Goal: Transaction & Acquisition: Book appointment/travel/reservation

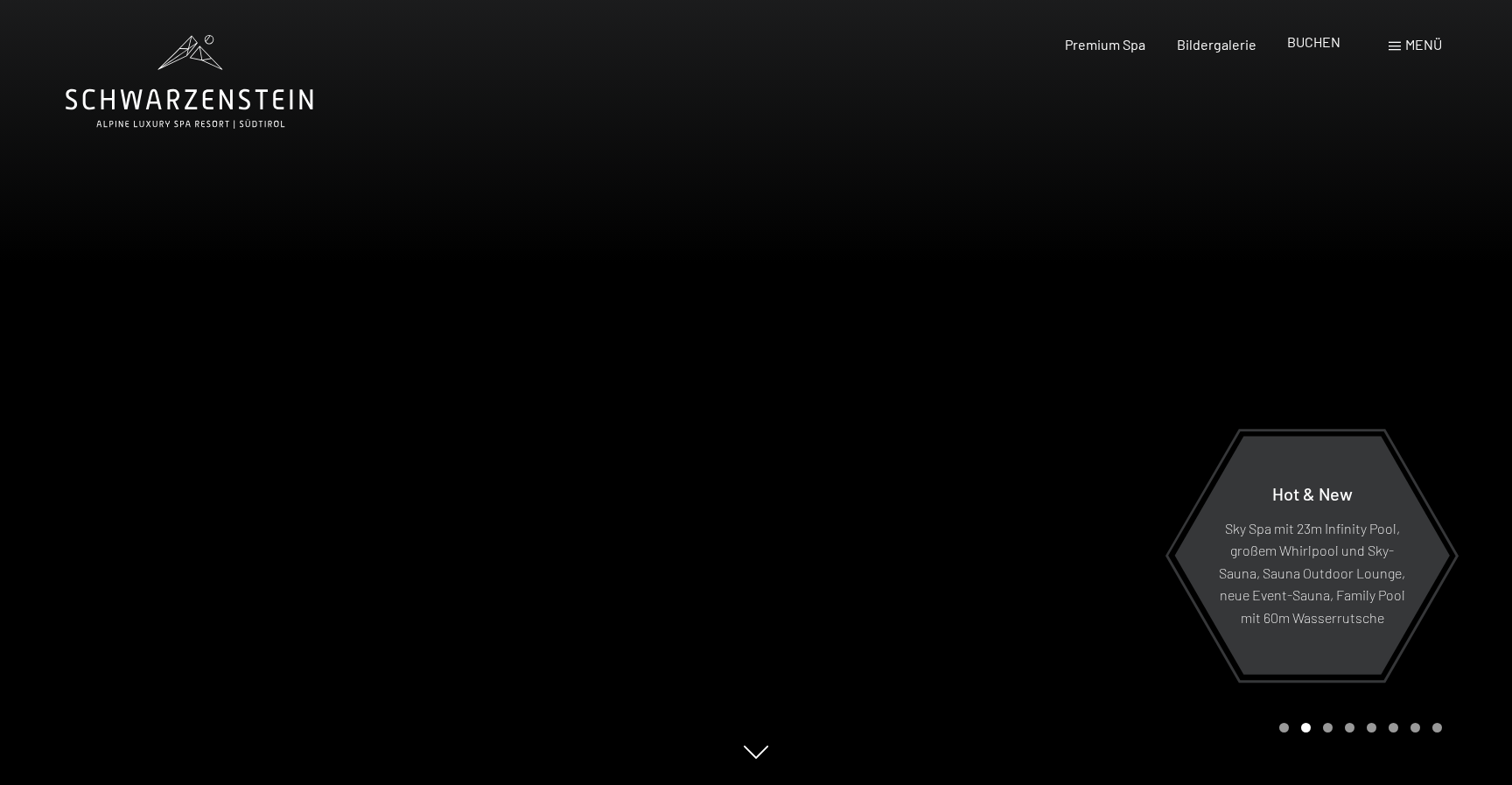
click at [1333, 43] on span "BUCHEN" at bounding box center [1314, 41] width 53 height 17
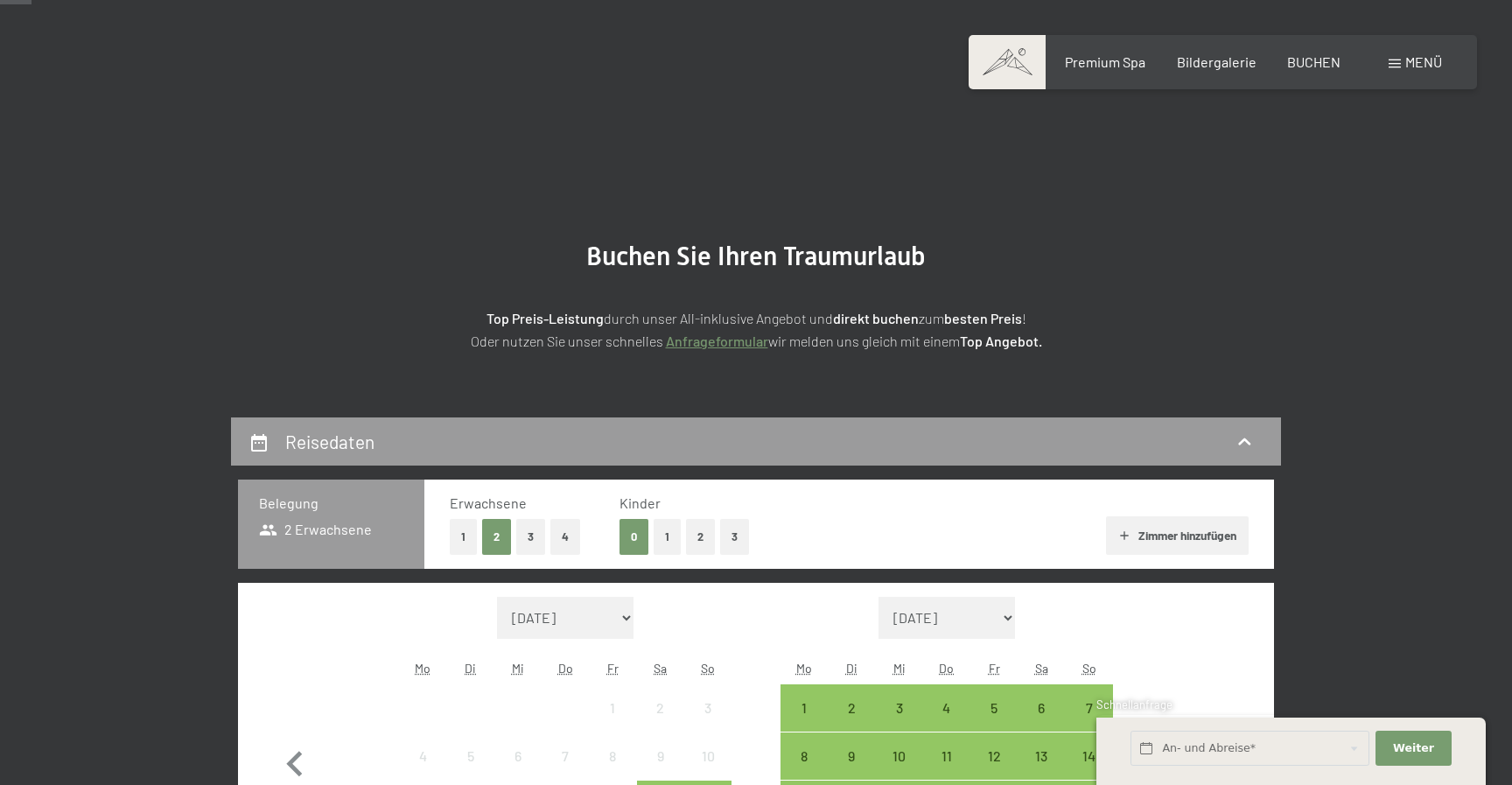
scroll to position [253, 0]
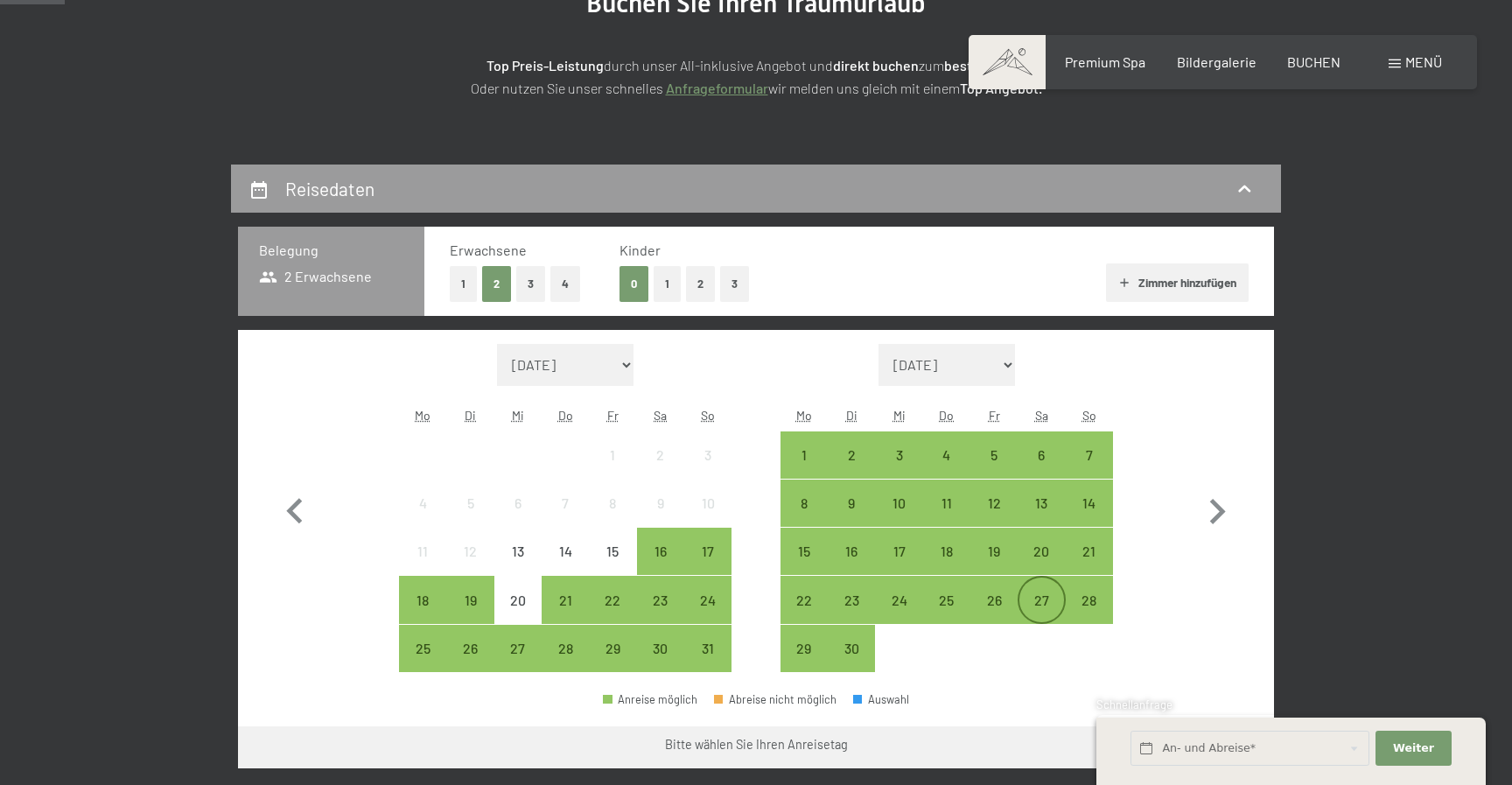
click at [1049, 609] on div "27" at bounding box center [1042, 615] width 44 height 44
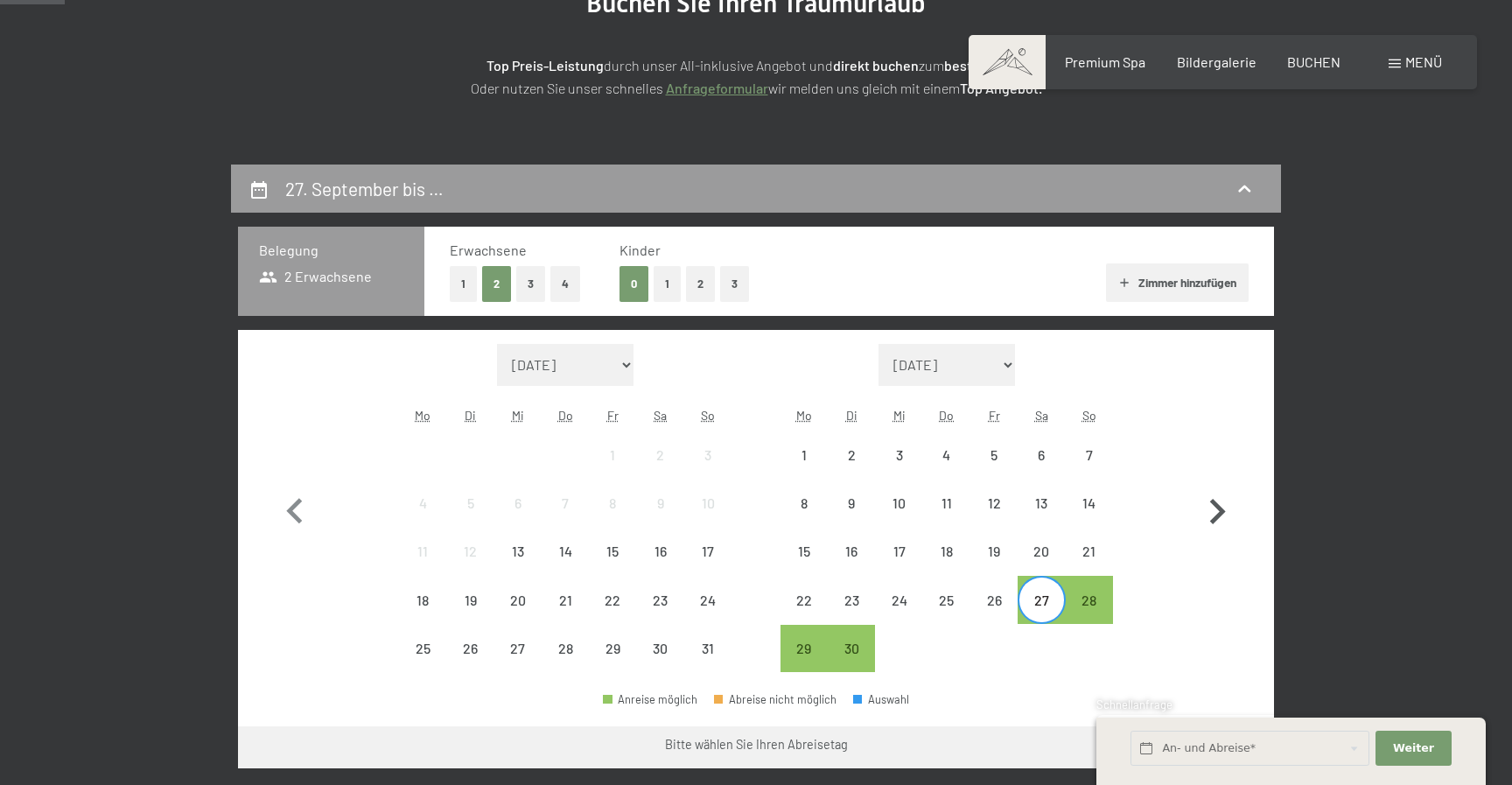
click at [1213, 494] on icon "button" at bounding box center [1217, 511] width 51 height 51
select select "[DATE]"
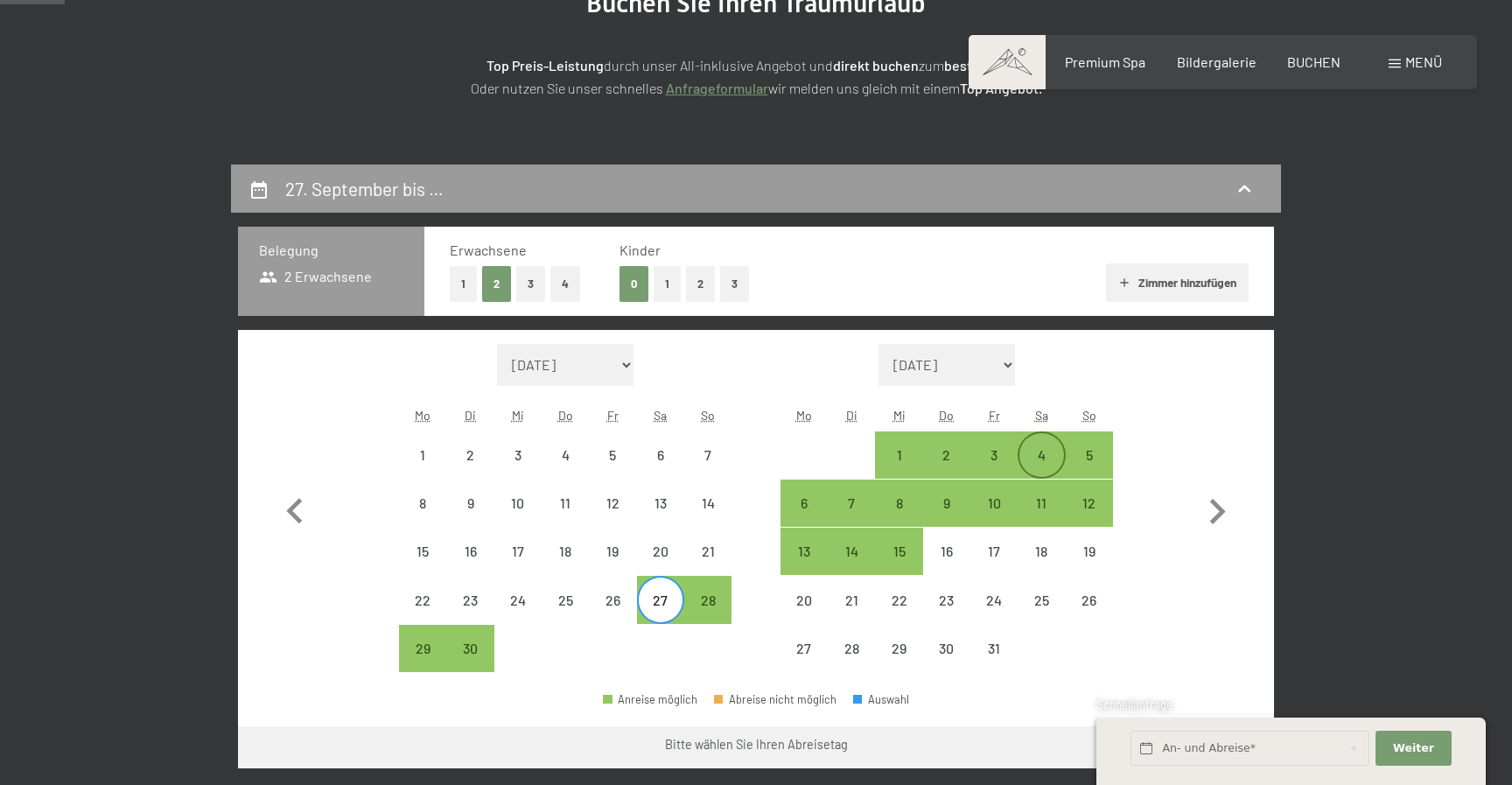
click at [1043, 458] on div "4" at bounding box center [1042, 470] width 44 height 44
select select "[DATE]"
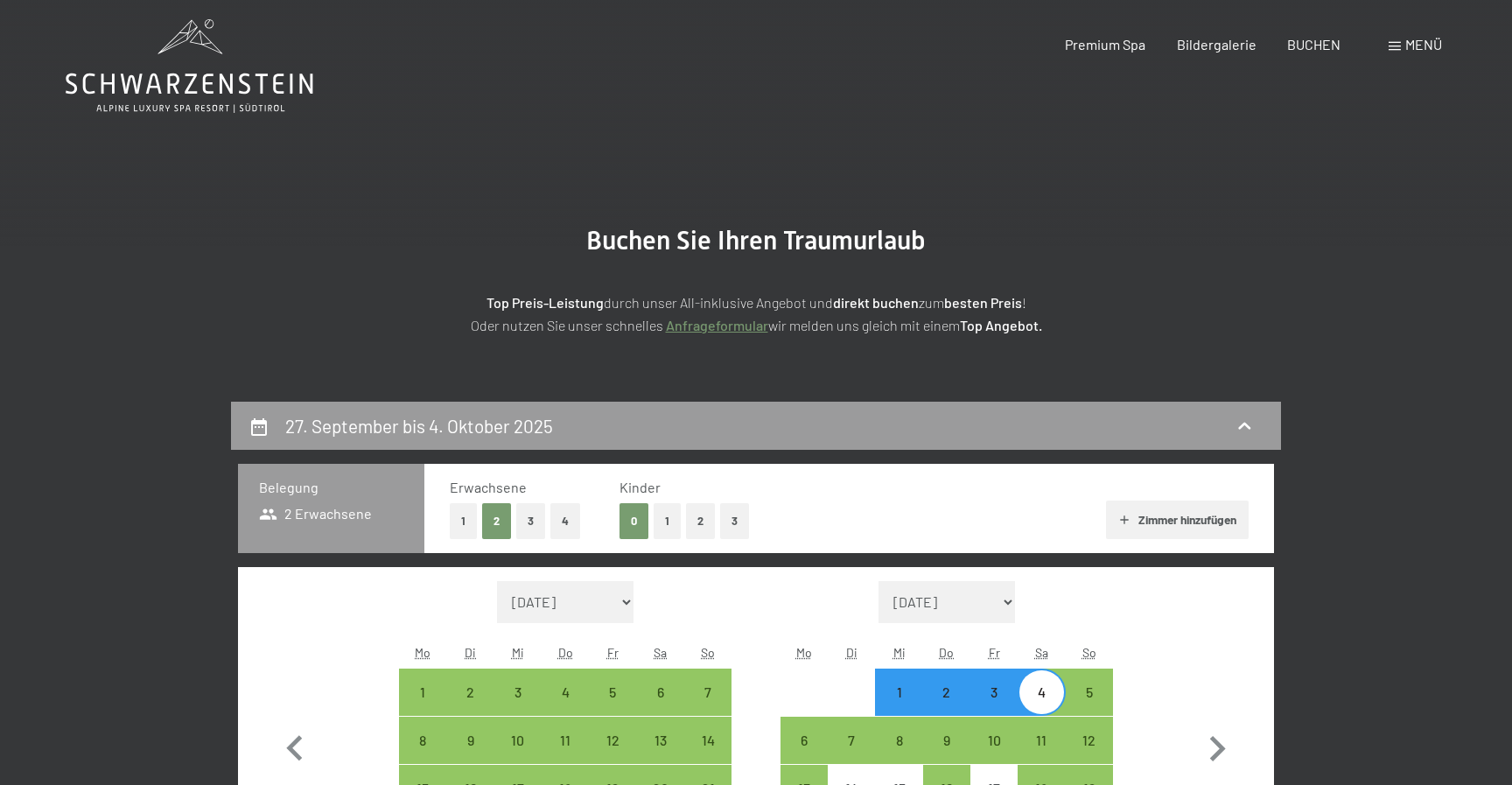
scroll to position [0, 0]
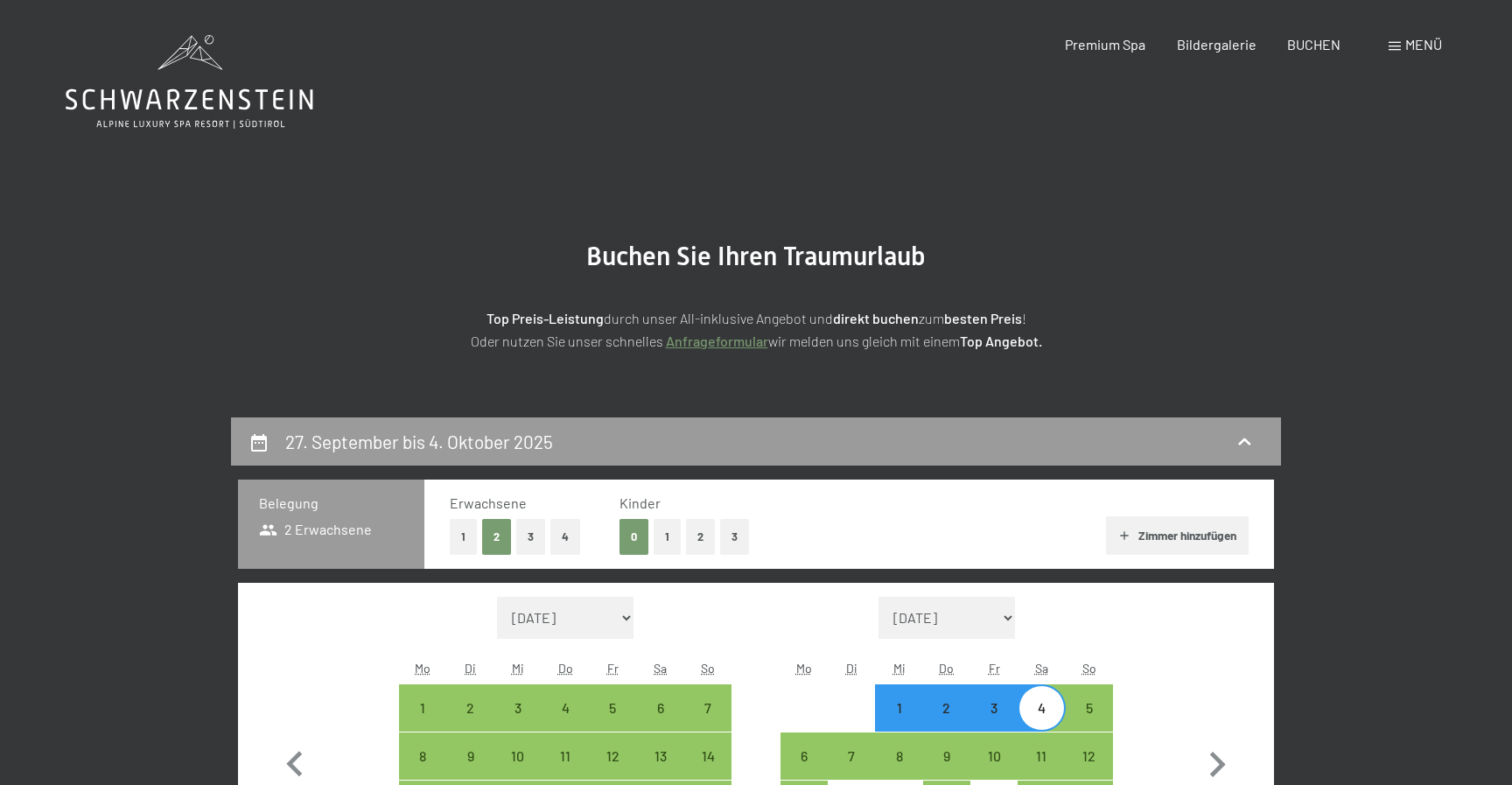
click at [733, 540] on button "3" at bounding box center [734, 536] width 29 height 36
select select "[DATE]"
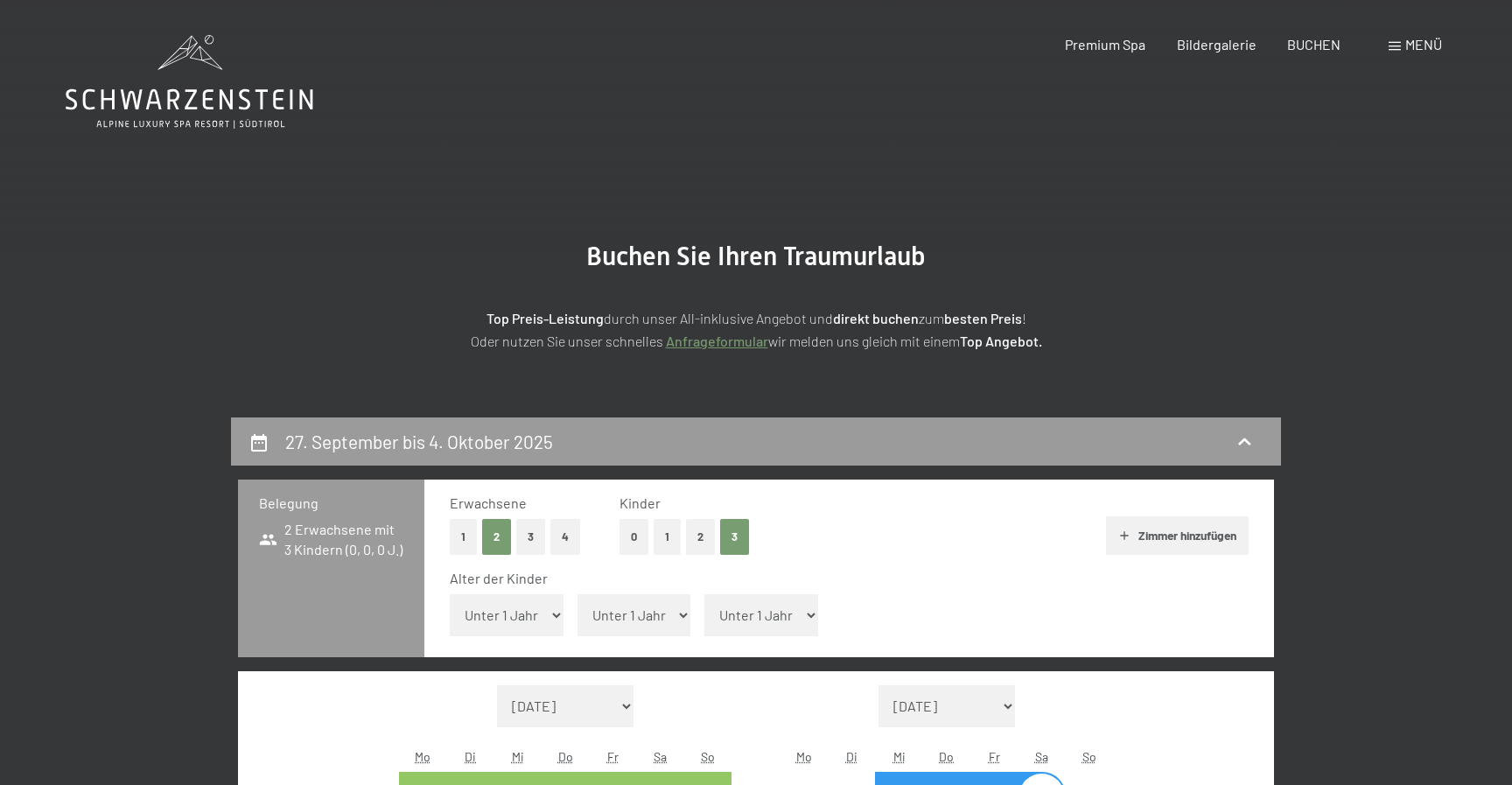
click at [450, 594] on select "Unter 1 Jahr 1 Jahr 2 Jahre 3 Jahre 4 Jahre 5 Jahre 6 Jahre 7 Jahre 8 Jahre 9 J…" at bounding box center [507, 615] width 114 height 42
select select "[DATE]"
select select "13"
click option "13 Jahre" at bounding box center [0, 0] width 0 height 0
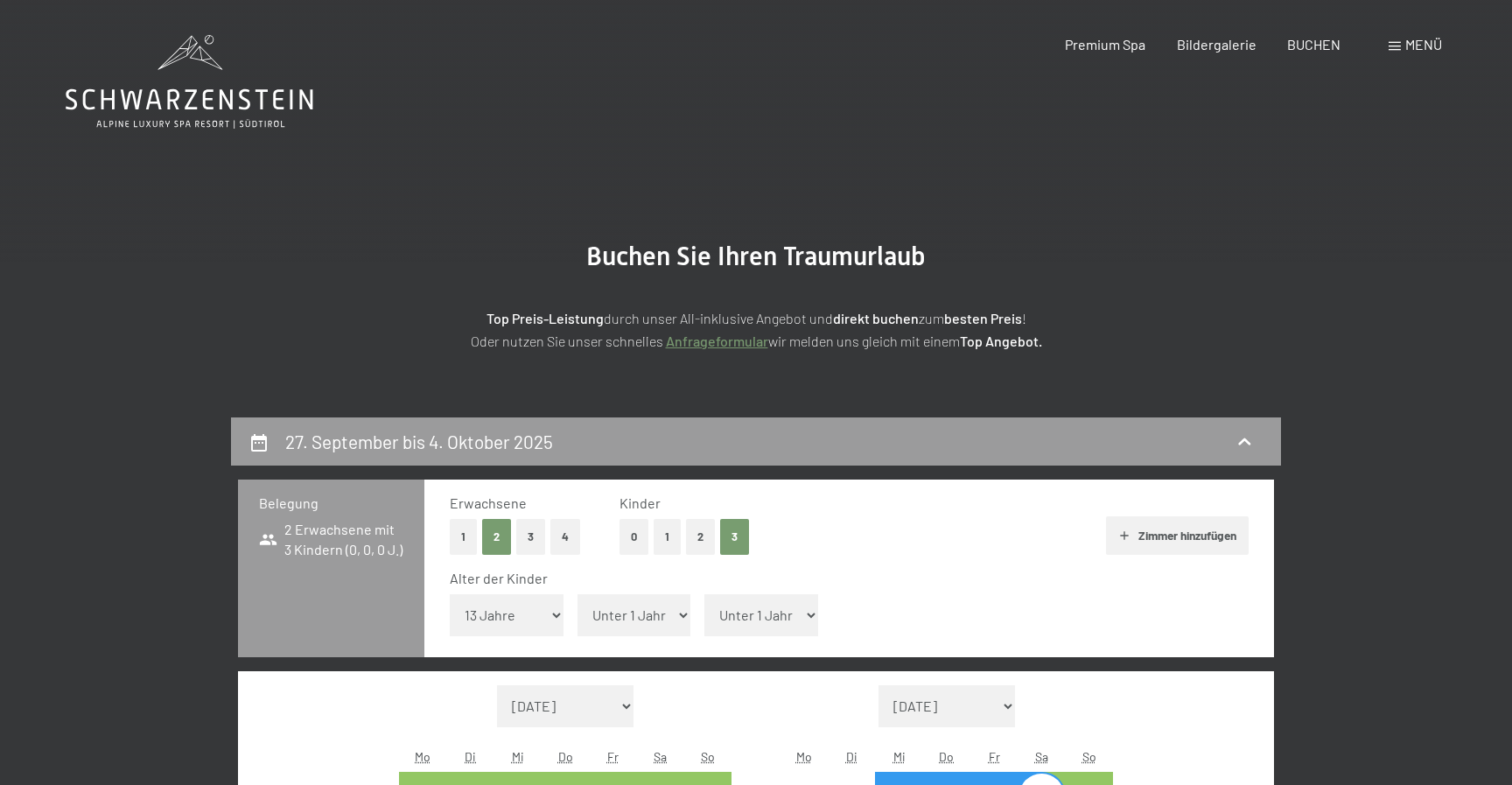
select select "[DATE]"
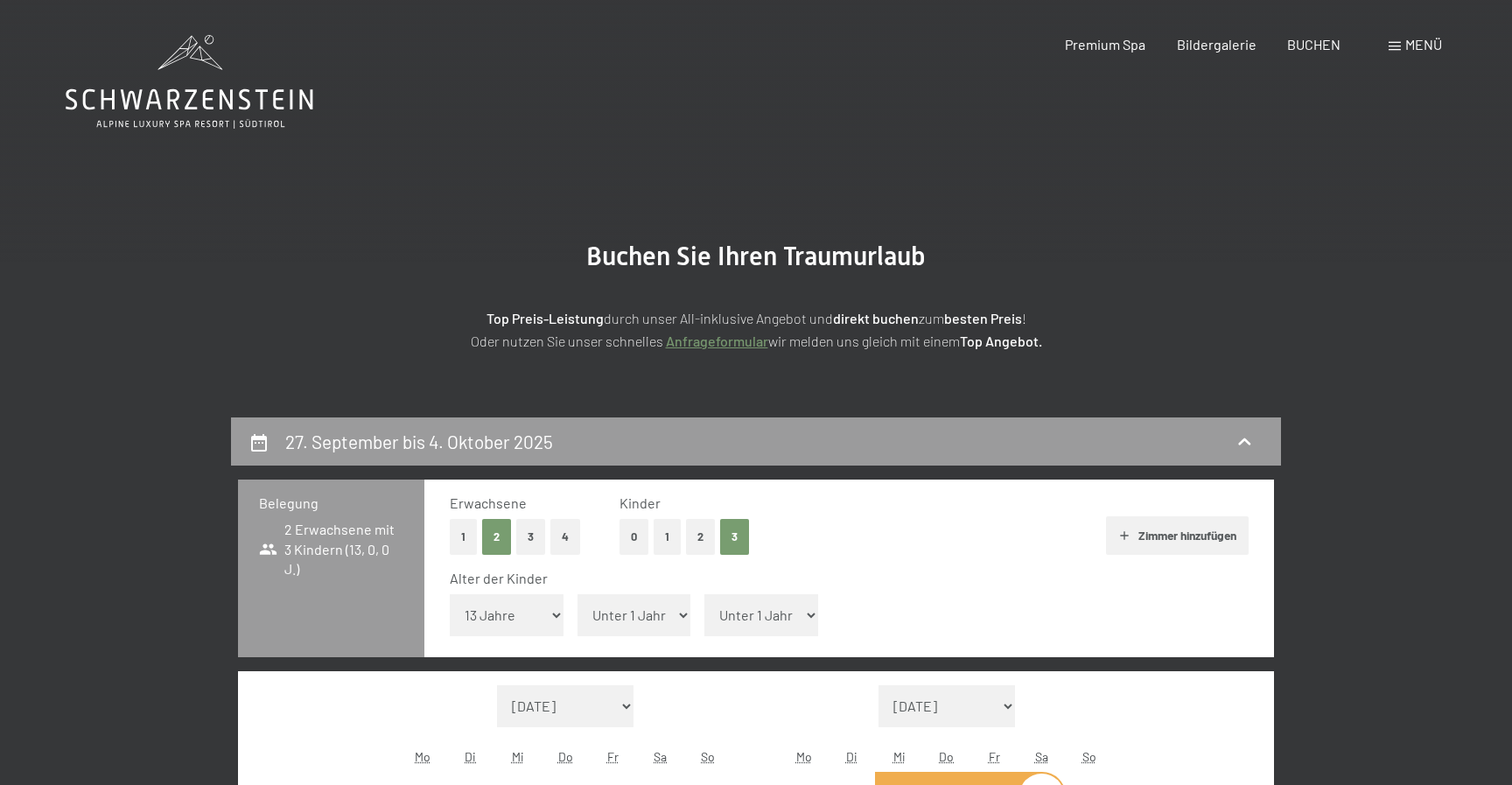
select select "[DATE]"
click at [578, 594] on select "Unter 1 Jahr 1 Jahr 2 Jahre 3 Jahre 4 Jahre 5 Jahre 6 Jahre 7 Jahre 8 Jahre 9 J…" at bounding box center [635, 615] width 114 height 42
select select "11"
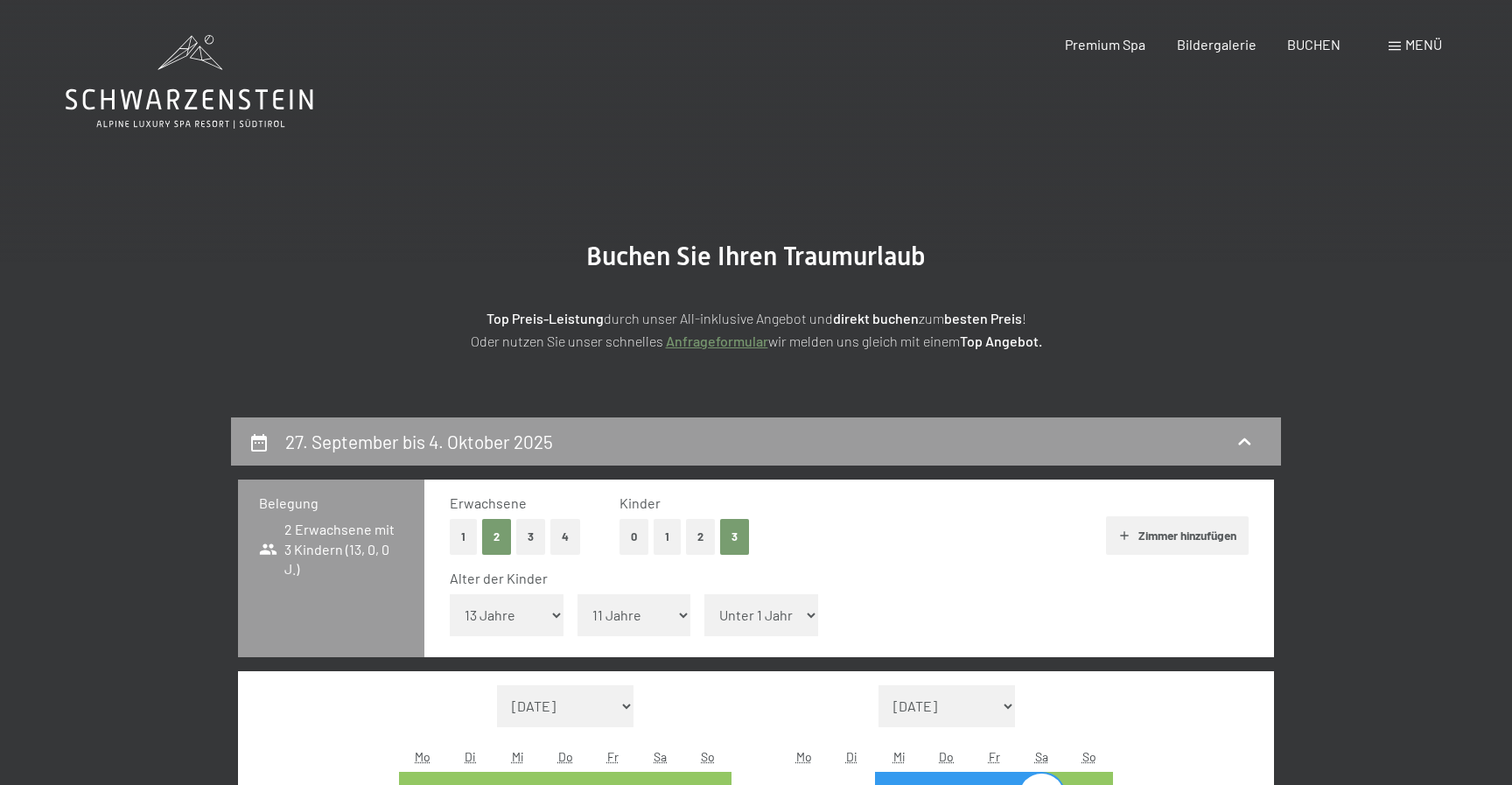
click option "11 Jahre" at bounding box center [0, 0] width 0 height 0
select select "[DATE]"
click at [704, 594] on select "Unter 1 Jahr 1 Jahr 2 Jahre 3 Jahre 4 Jahre 5 Jahre 6 Jahre 7 Jahre 8 Jahre 9 J…" at bounding box center [762, 615] width 114 height 42
select select "[DATE]"
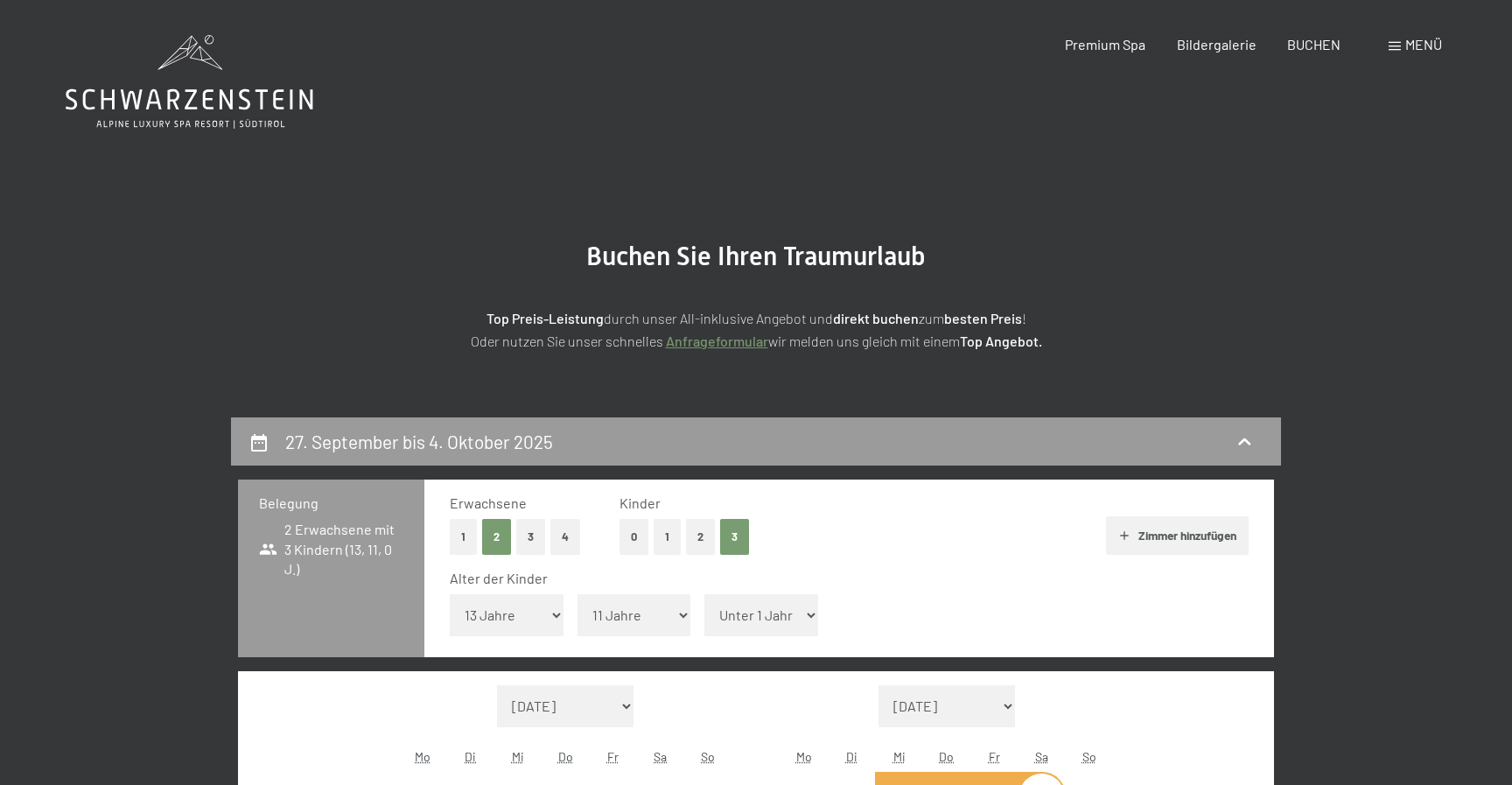
select select "[DATE]"
select select "9"
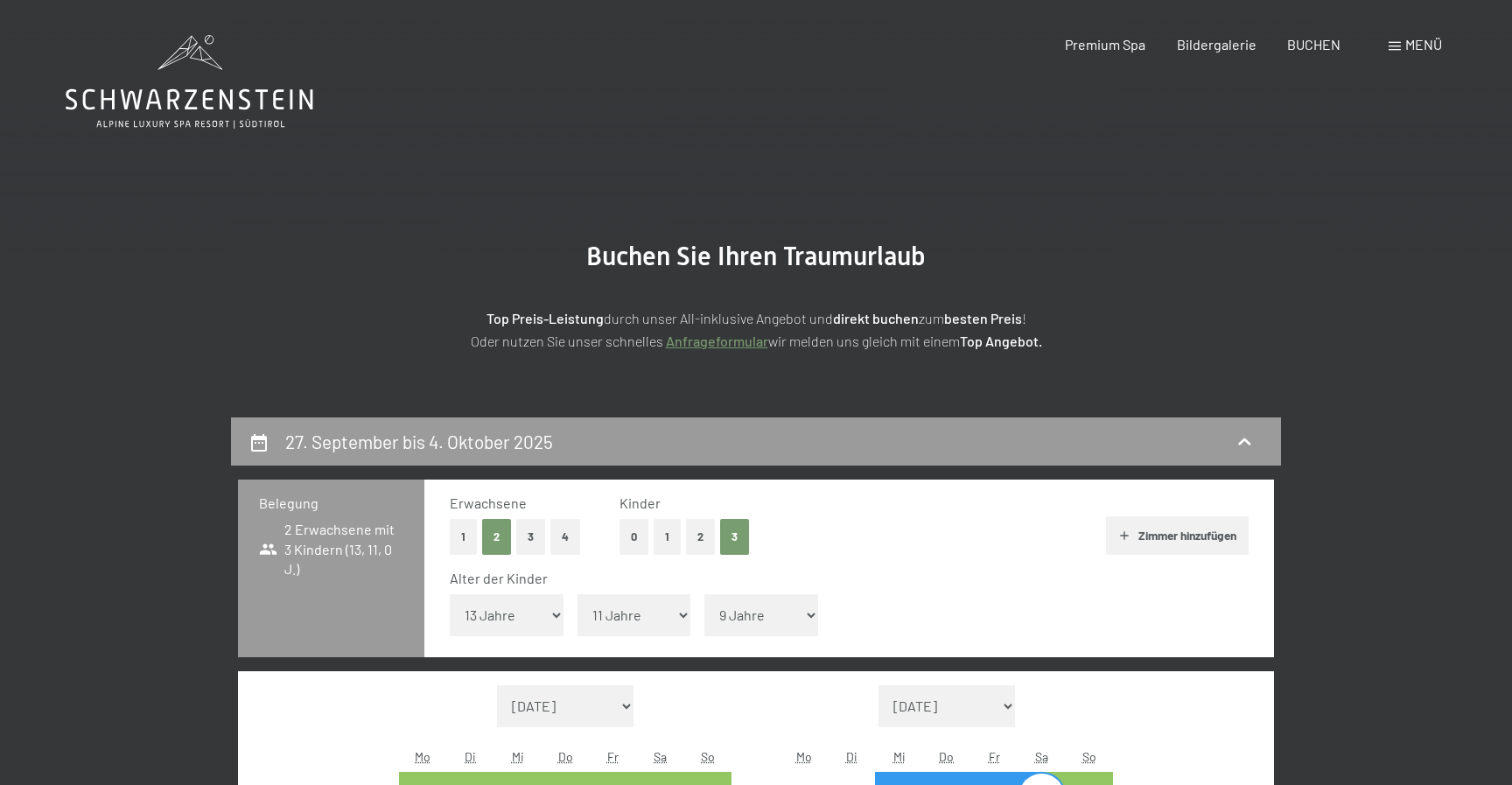
click option "9 Jahre" at bounding box center [0, 0] width 0 height 0
select select "[DATE]"
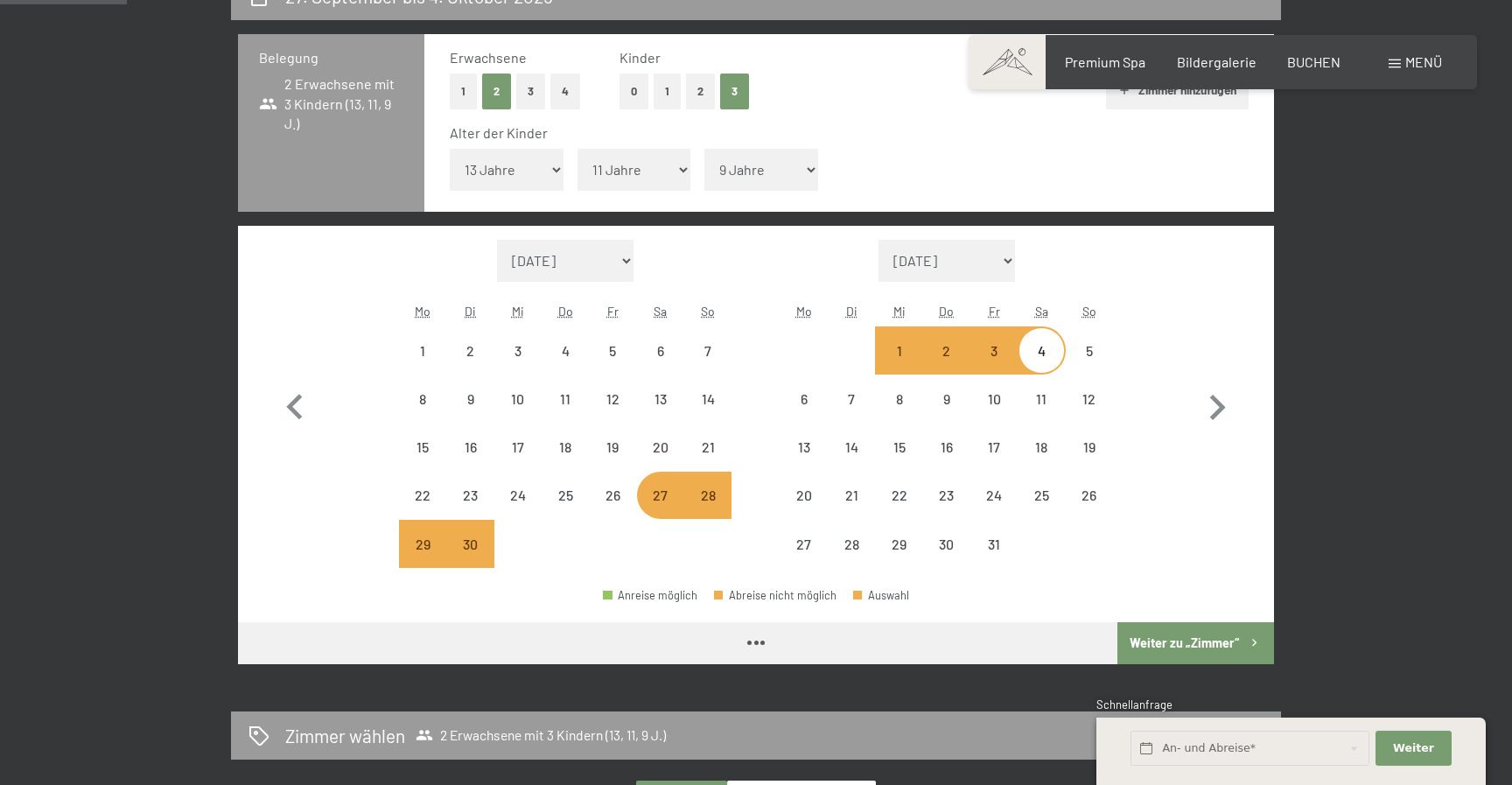
select select "[DATE]"
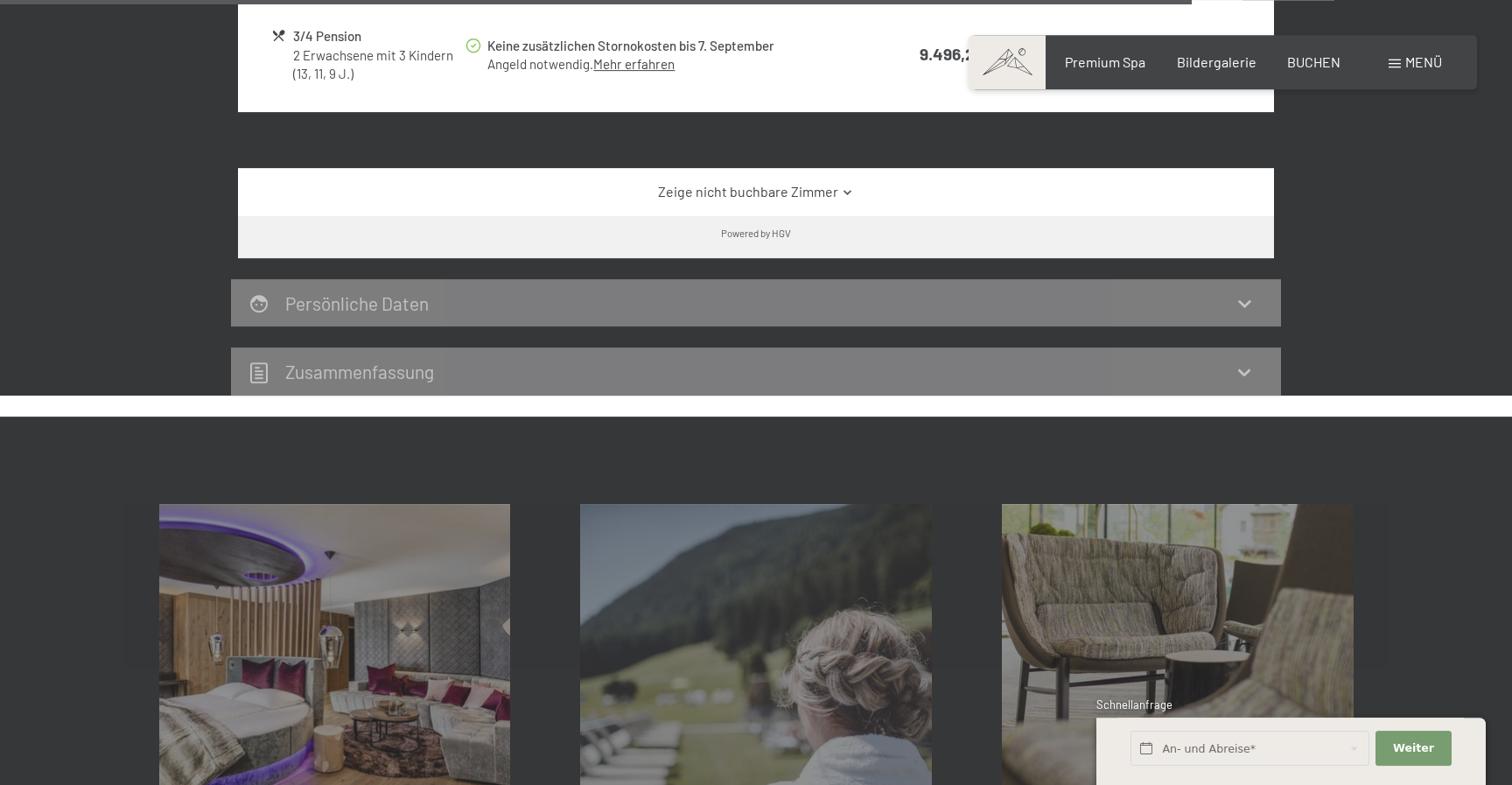
scroll to position [3309, 0]
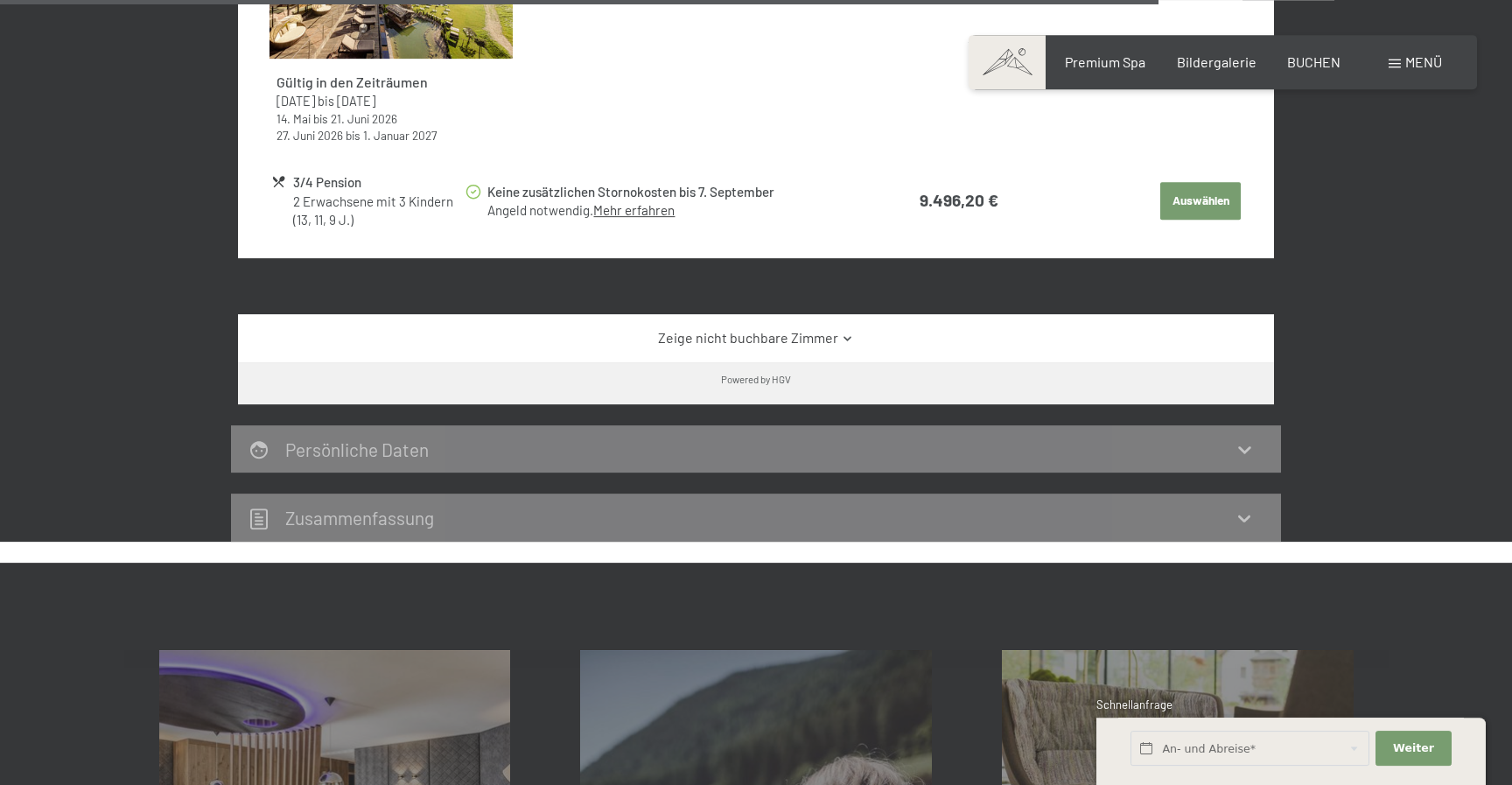
click at [851, 332] on icon at bounding box center [848, 338] width 13 height 13
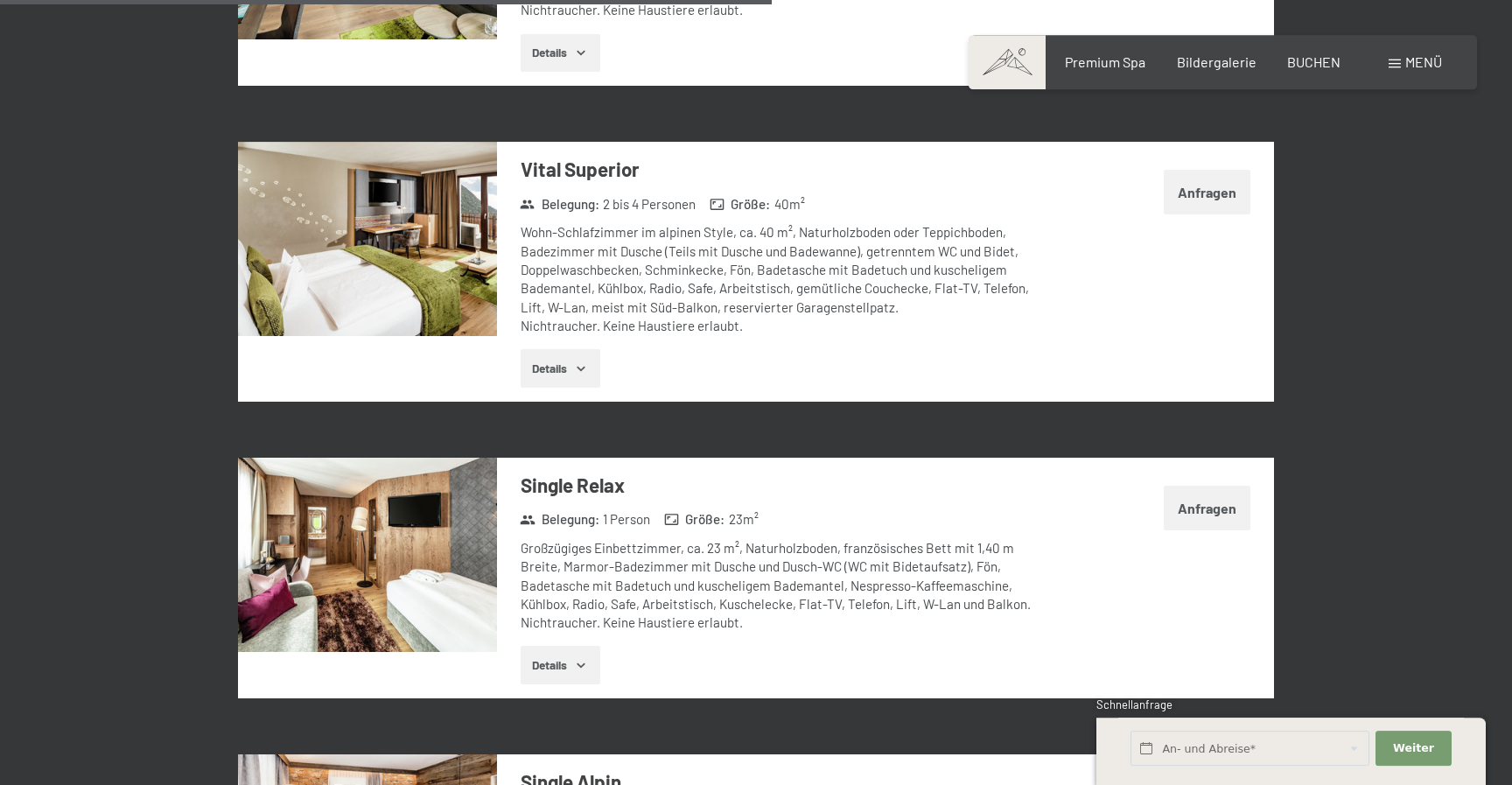
scroll to position [3867, 0]
